Goal: Information Seeking & Learning: Understand process/instructions

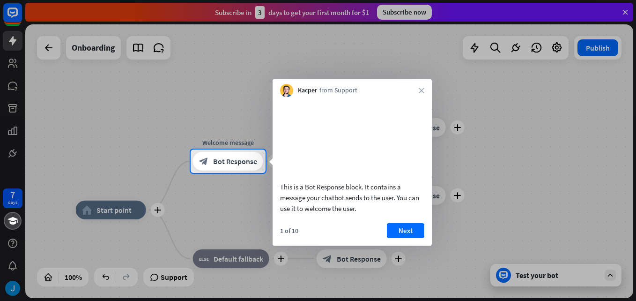
click at [411, 218] on div "This is a Bot Response block. It contains a message your chatbot sends to the u…" at bounding box center [352, 157] width 159 height 121
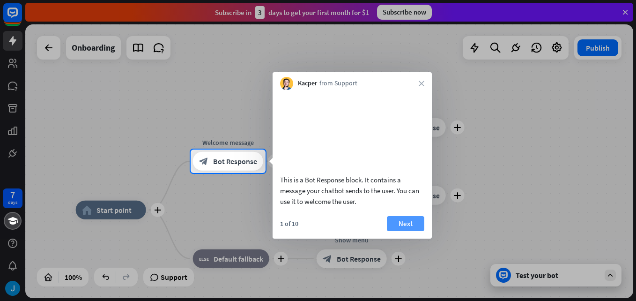
click at [405, 230] on button "Next" at bounding box center [405, 223] width 37 height 15
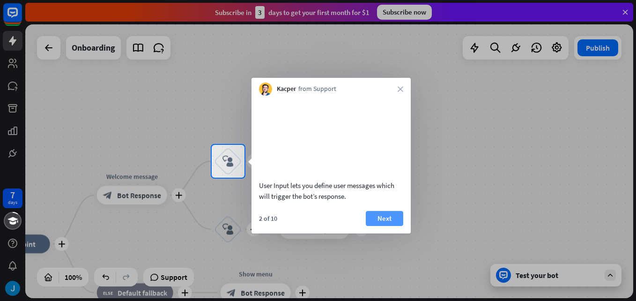
click at [379, 226] on button "Next" at bounding box center [384, 218] width 37 height 15
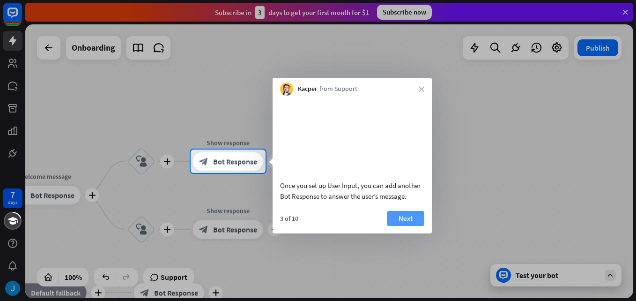
click at [406, 226] on button "Next" at bounding box center [405, 218] width 37 height 15
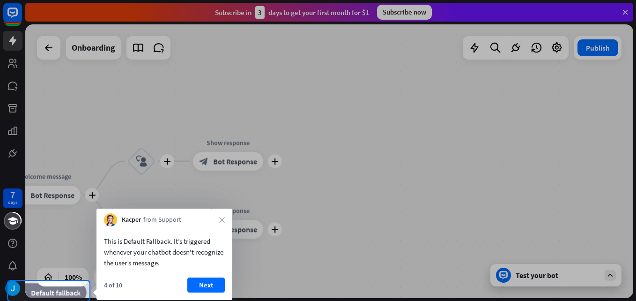
drag, startPoint x: 242, startPoint y: 193, endPoint x: 315, endPoint y: 197, distance: 72.8
click at [315, 197] on div at bounding box center [318, 140] width 636 height 281
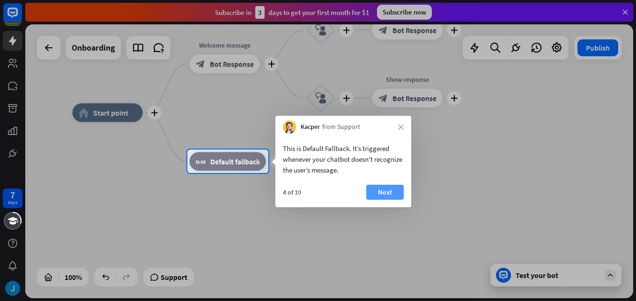
click at [386, 193] on button "Next" at bounding box center [384, 192] width 37 height 15
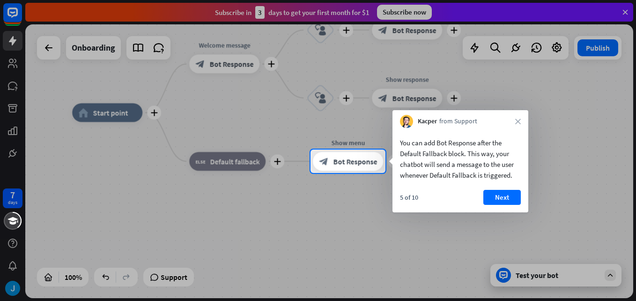
click at [327, 159] on icon "block_bot_response" at bounding box center [323, 160] width 9 height 9
